Goal: Task Accomplishment & Management: Use online tool/utility

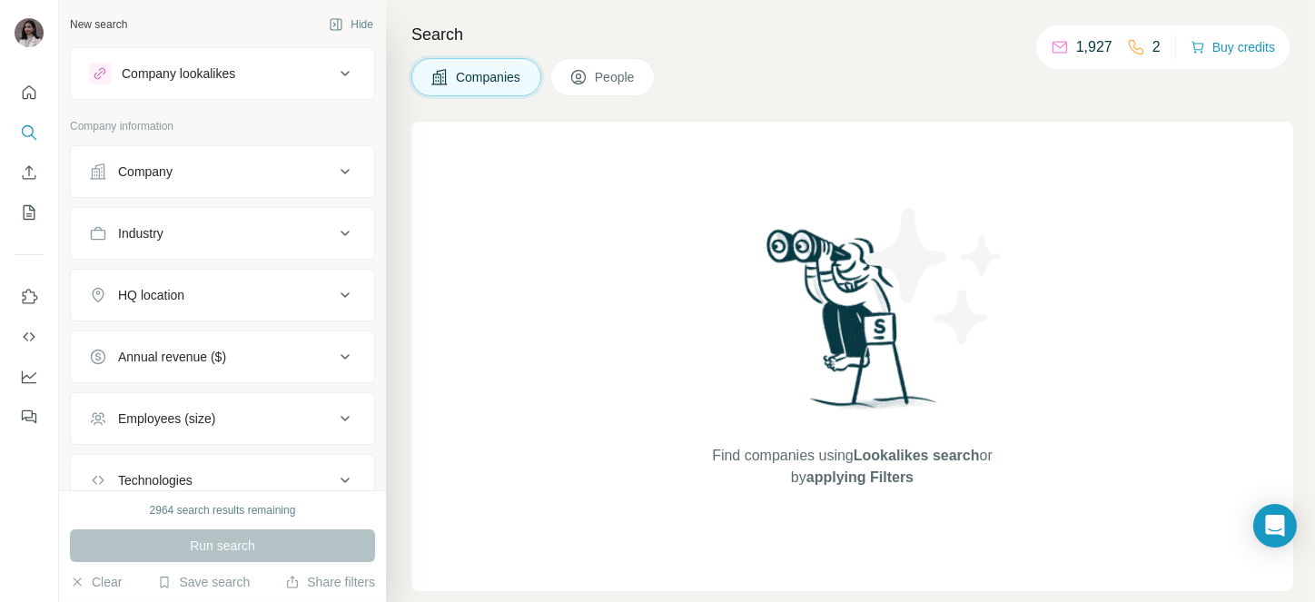
click at [159, 160] on button "Company" at bounding box center [222, 172] width 303 height 44
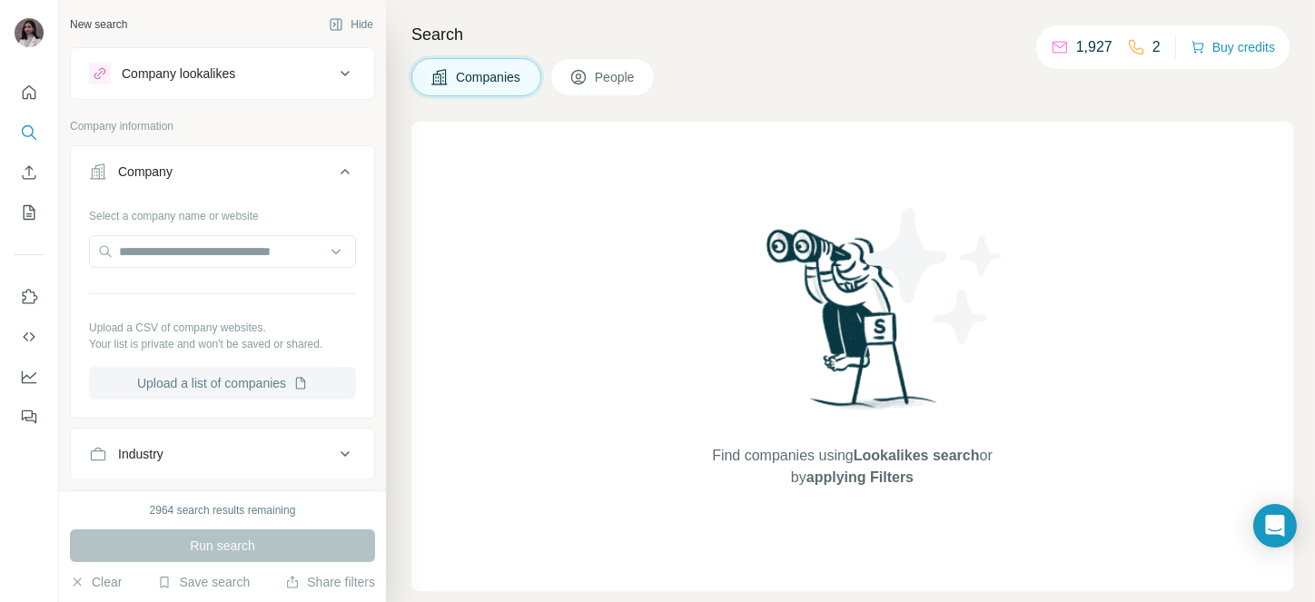
click at [212, 377] on button "Upload a list of companies" at bounding box center [222, 383] width 267 height 33
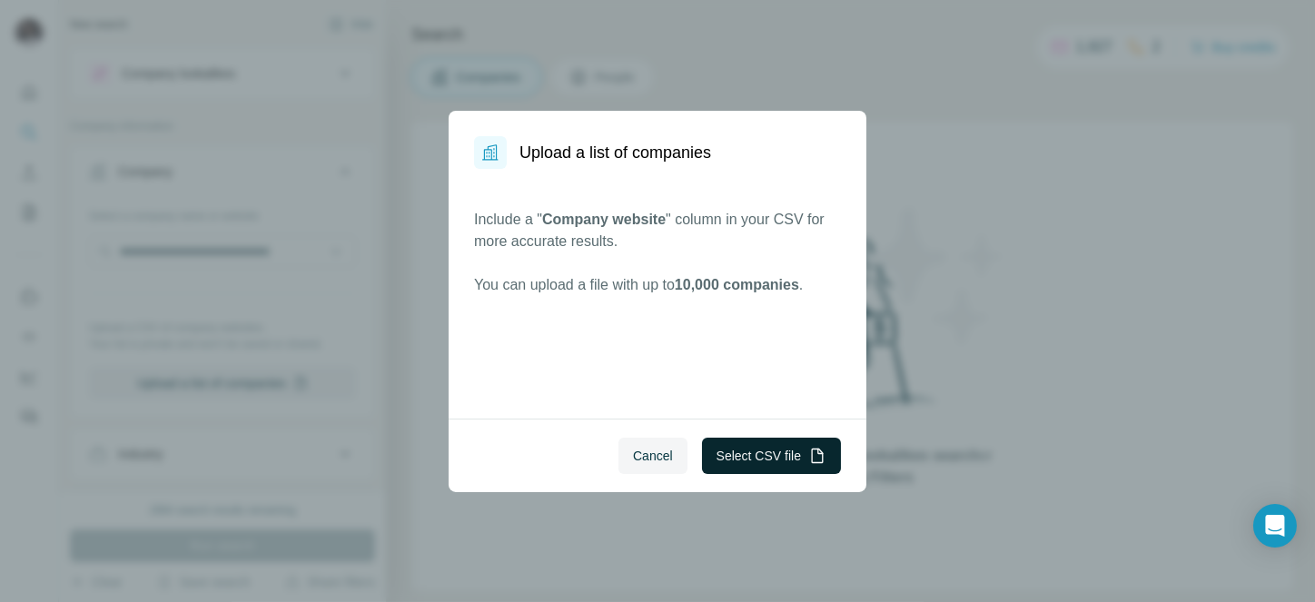
click at [799, 446] on button "Select CSV file" at bounding box center [771, 456] width 139 height 36
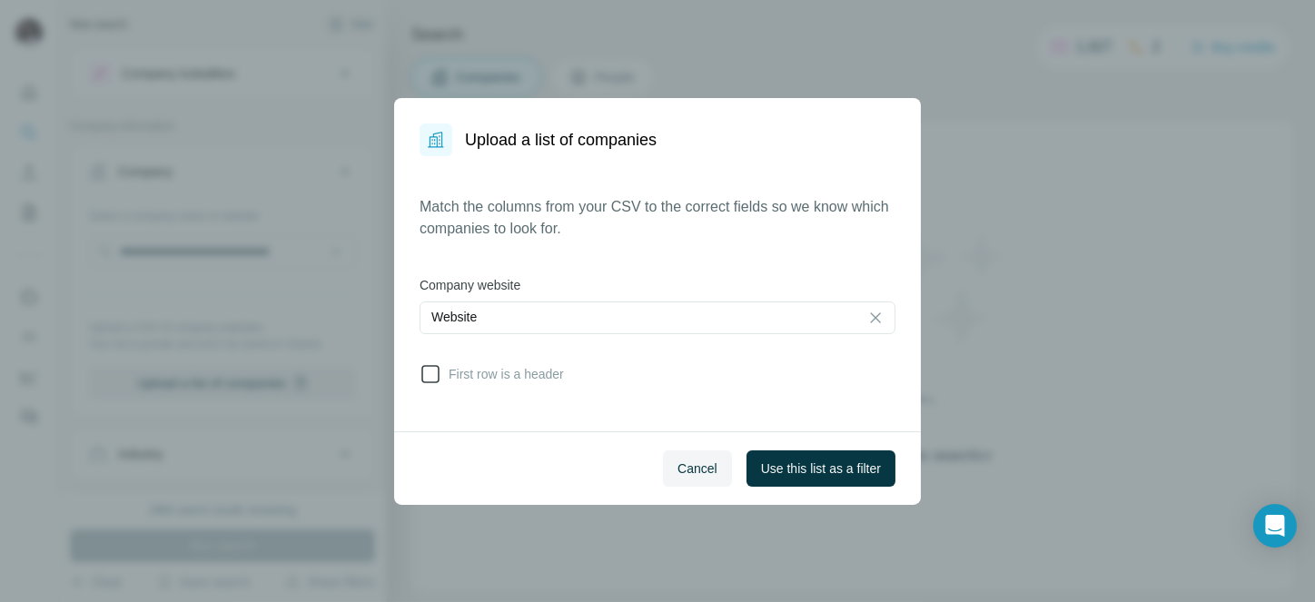
click at [463, 365] on span "First row is a header" at bounding box center [502, 374] width 123 height 18
click at [786, 460] on span "Use this list as a filter" at bounding box center [821, 469] width 120 height 18
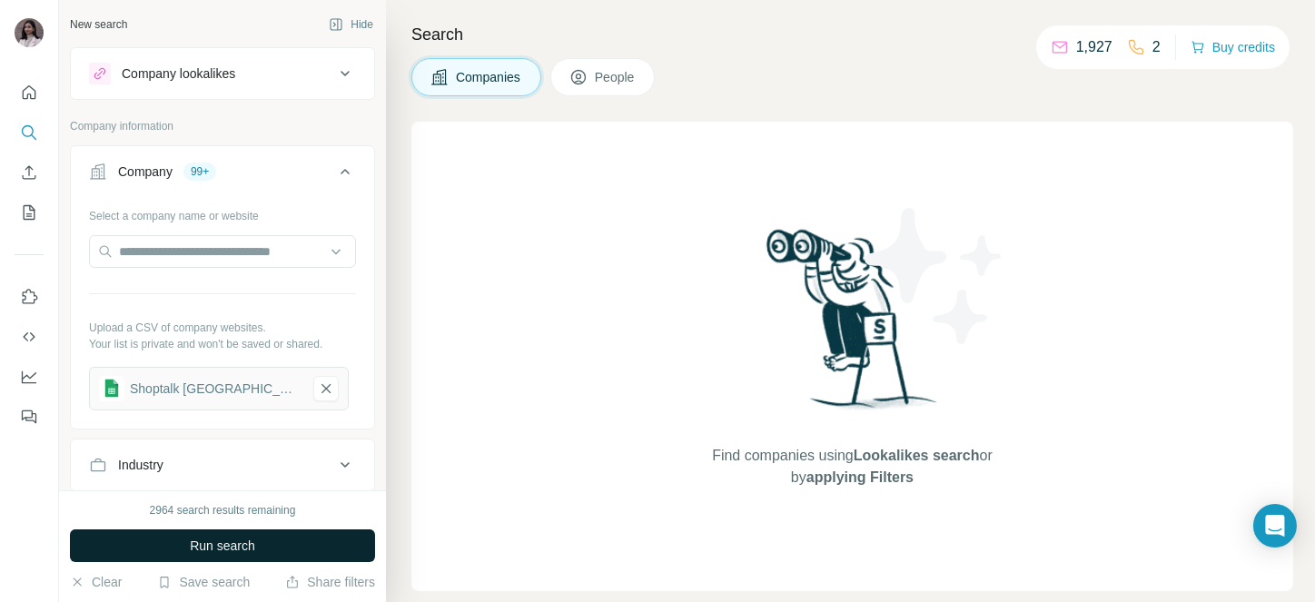
click at [261, 549] on button "Run search" at bounding box center [222, 545] width 305 height 33
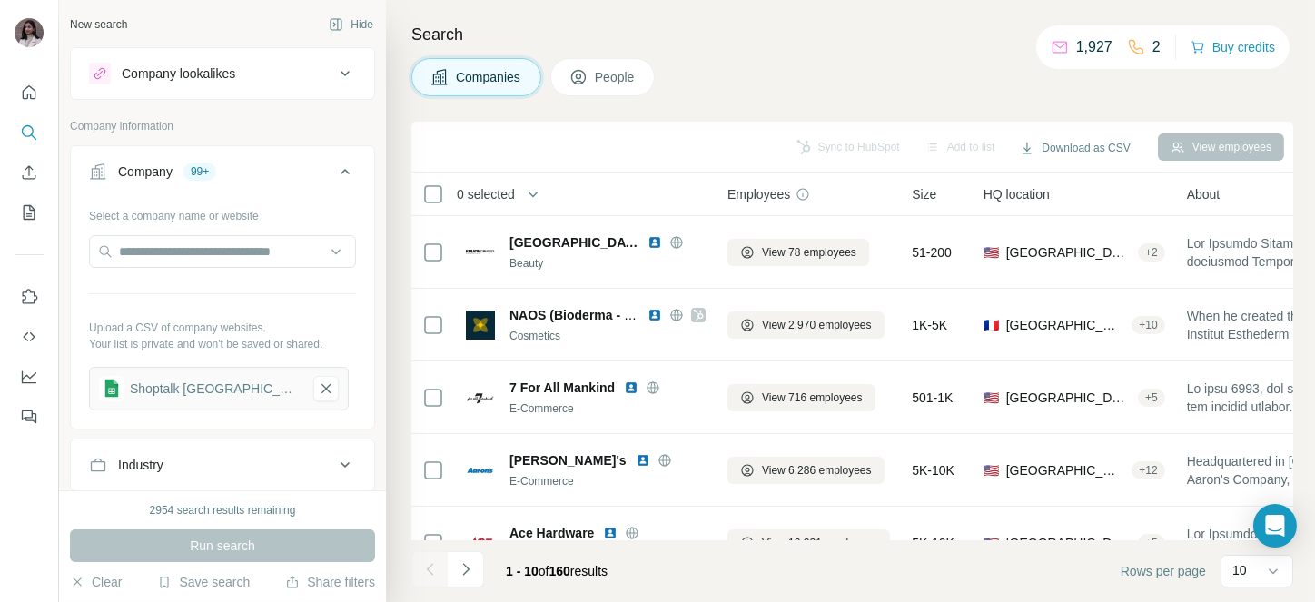
click at [498, 202] on span "0 selected" at bounding box center [486, 194] width 58 height 18
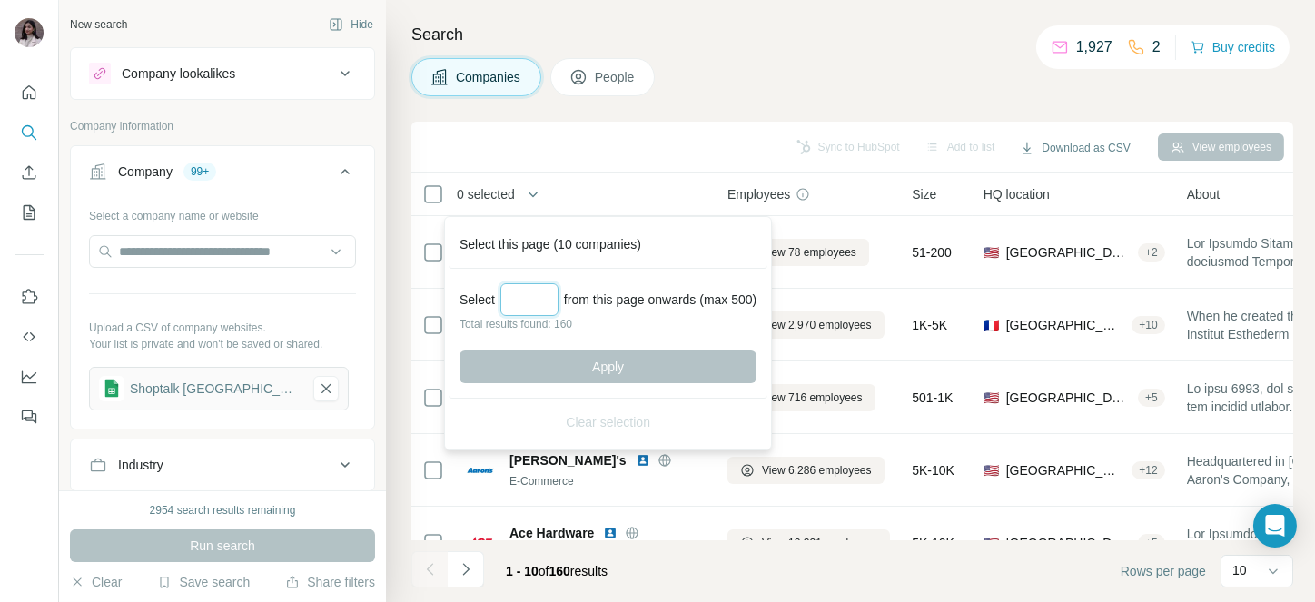
click at [540, 302] on input "Select a number (up to 500)" at bounding box center [529, 299] width 58 height 33
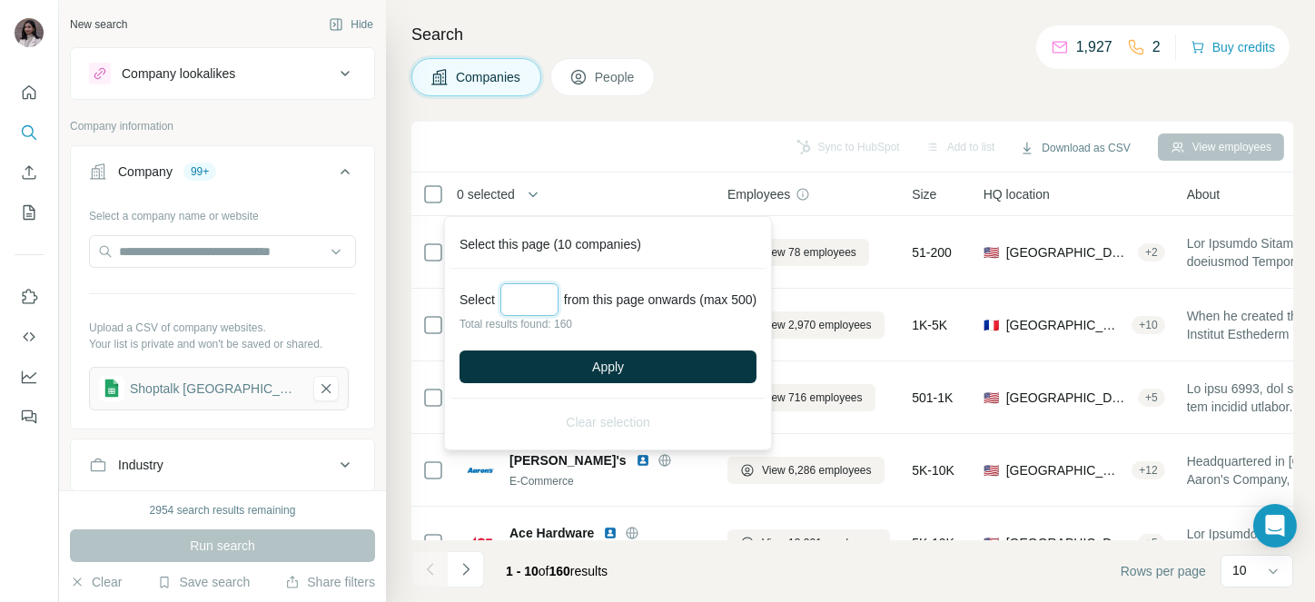
type input "***"
click at [553, 347] on div "Select *** from this page onwards (max 500) Total results found: 160 Apply" at bounding box center [608, 334] width 319 height 130
click at [579, 357] on button "Apply" at bounding box center [608, 367] width 297 height 33
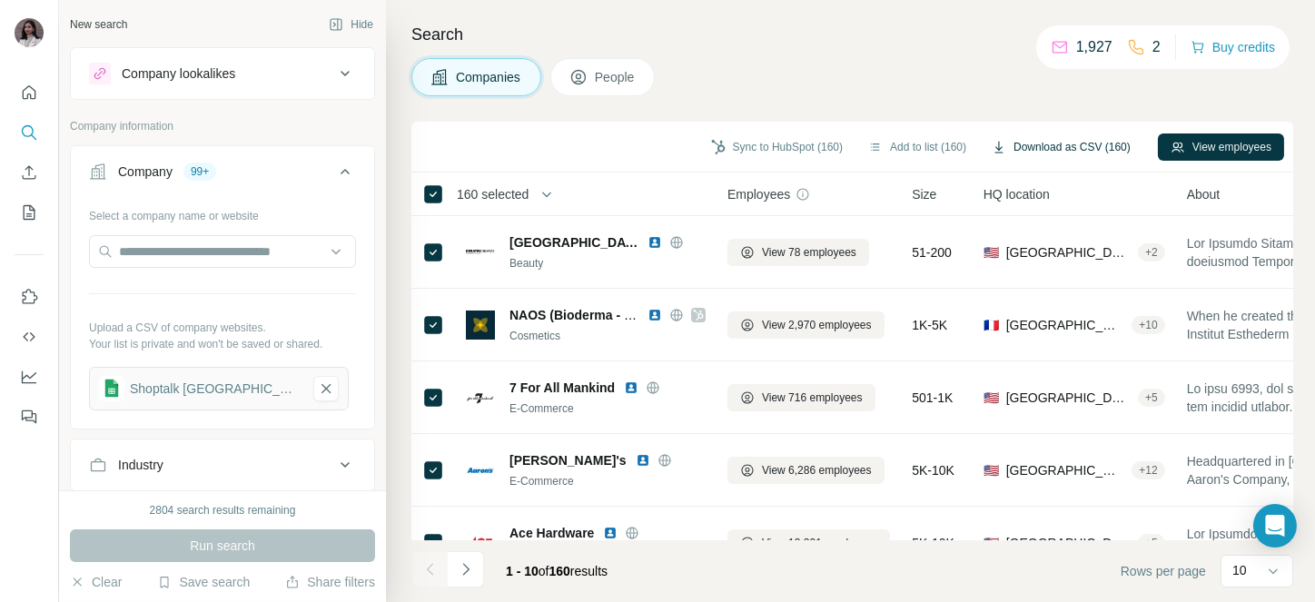
click at [1045, 143] on button "Download as CSV (160)" at bounding box center [1061, 146] width 164 height 27
